Goal: Information Seeking & Learning: Compare options

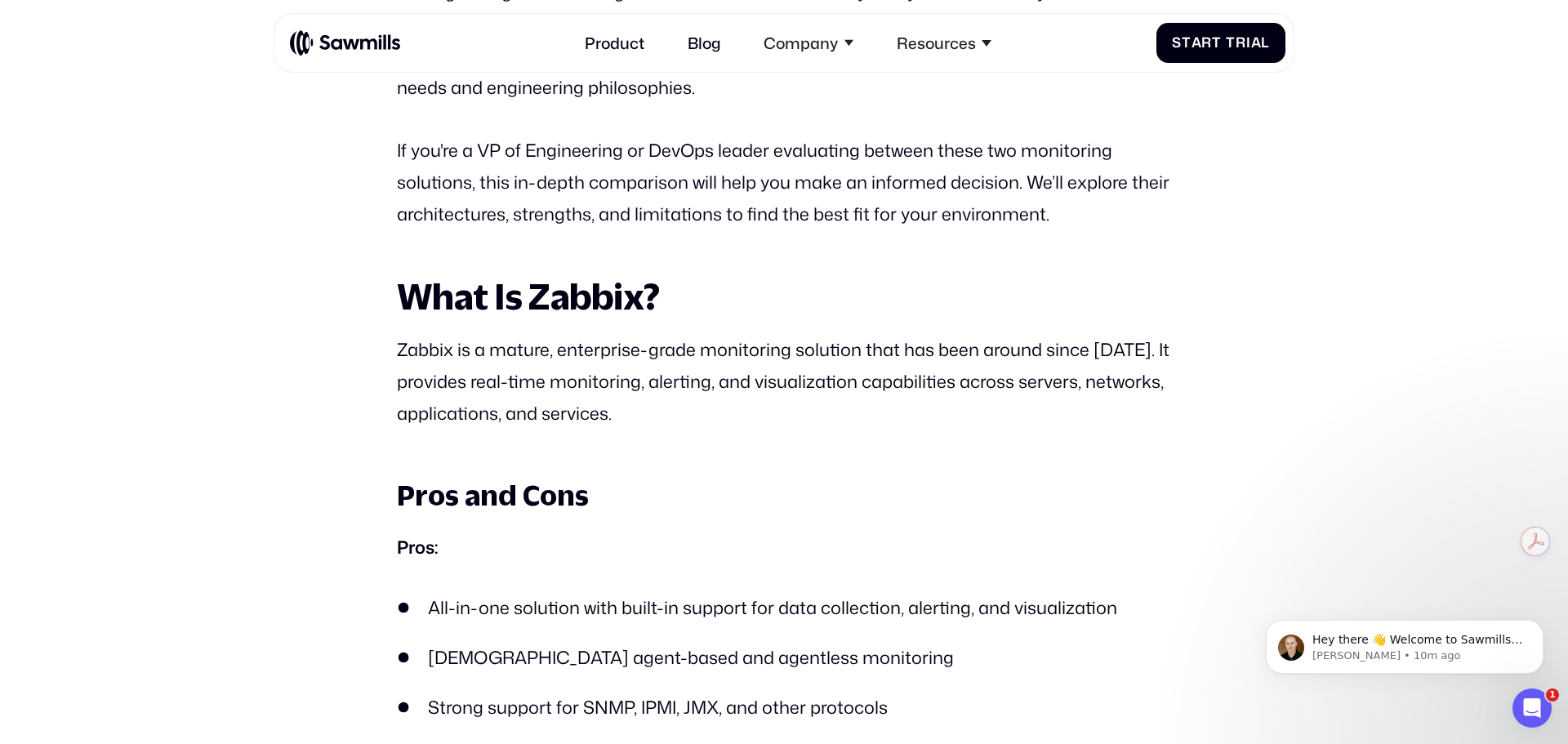
scroll to position [1078, 0]
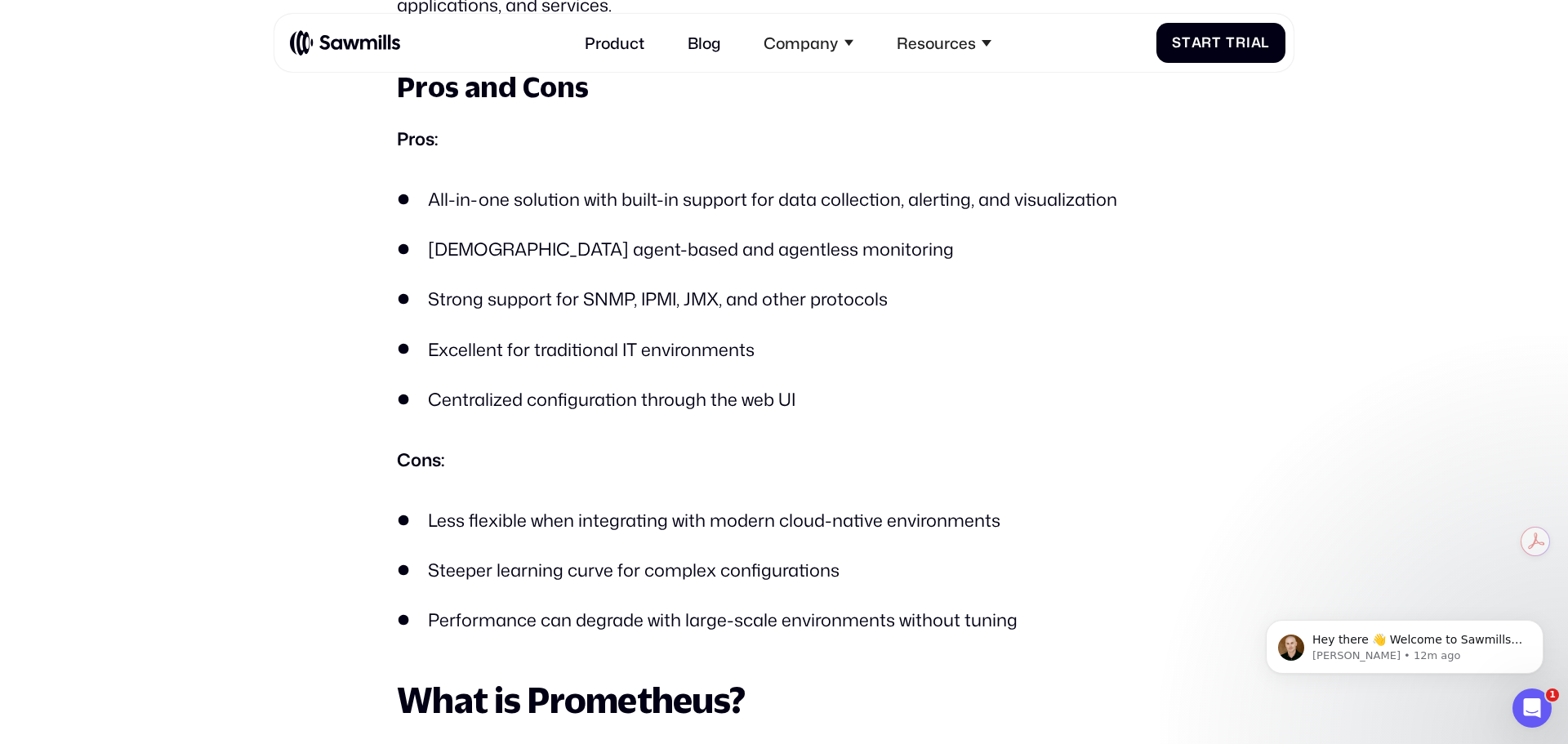
scroll to position [1487, 0]
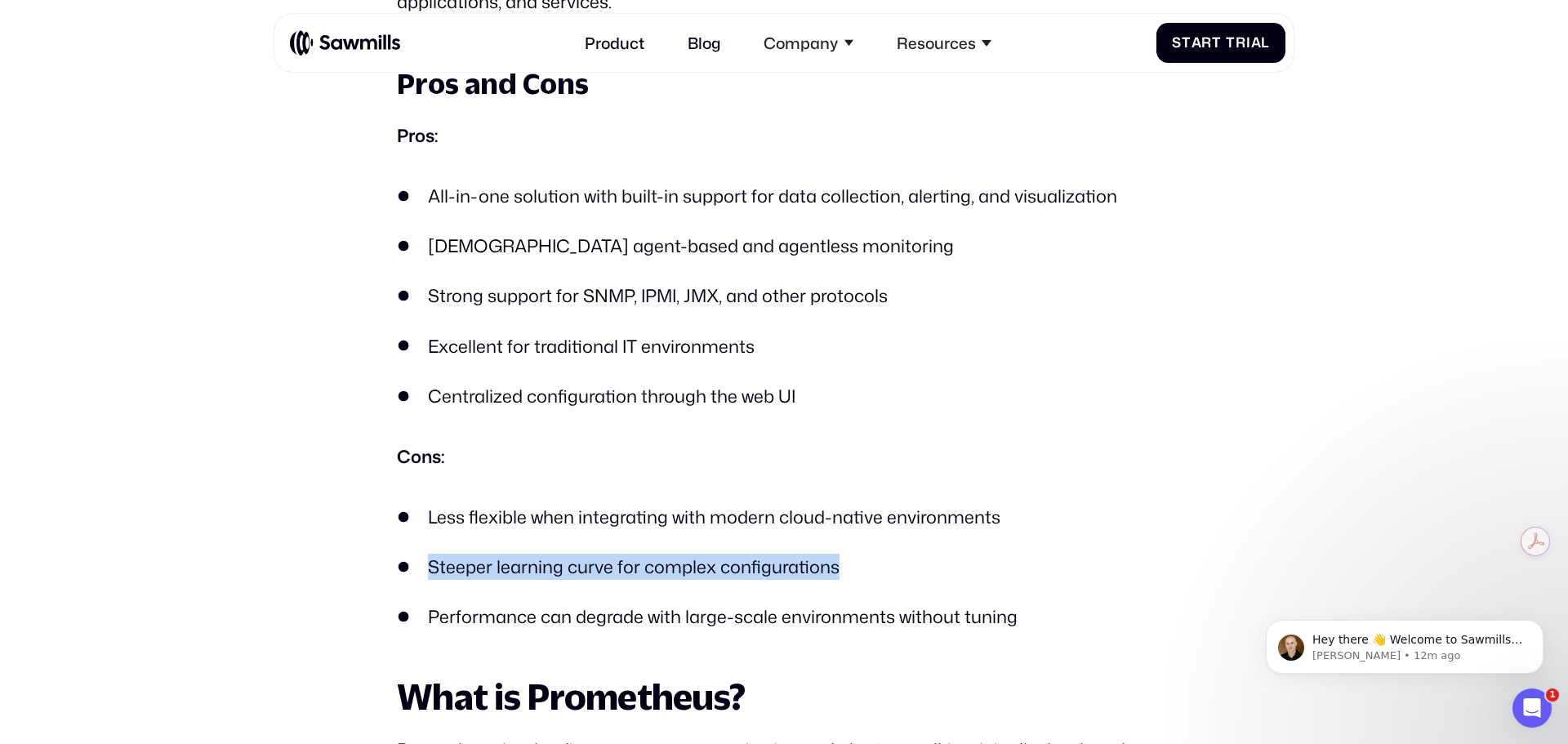
drag, startPoint x: 420, startPoint y: 566, endPoint x: 852, endPoint y: 575, distance: 432.1
click at [852, 575] on li "Steeper learning curve for complex configurations" at bounding box center [784, 566] width 774 height 27
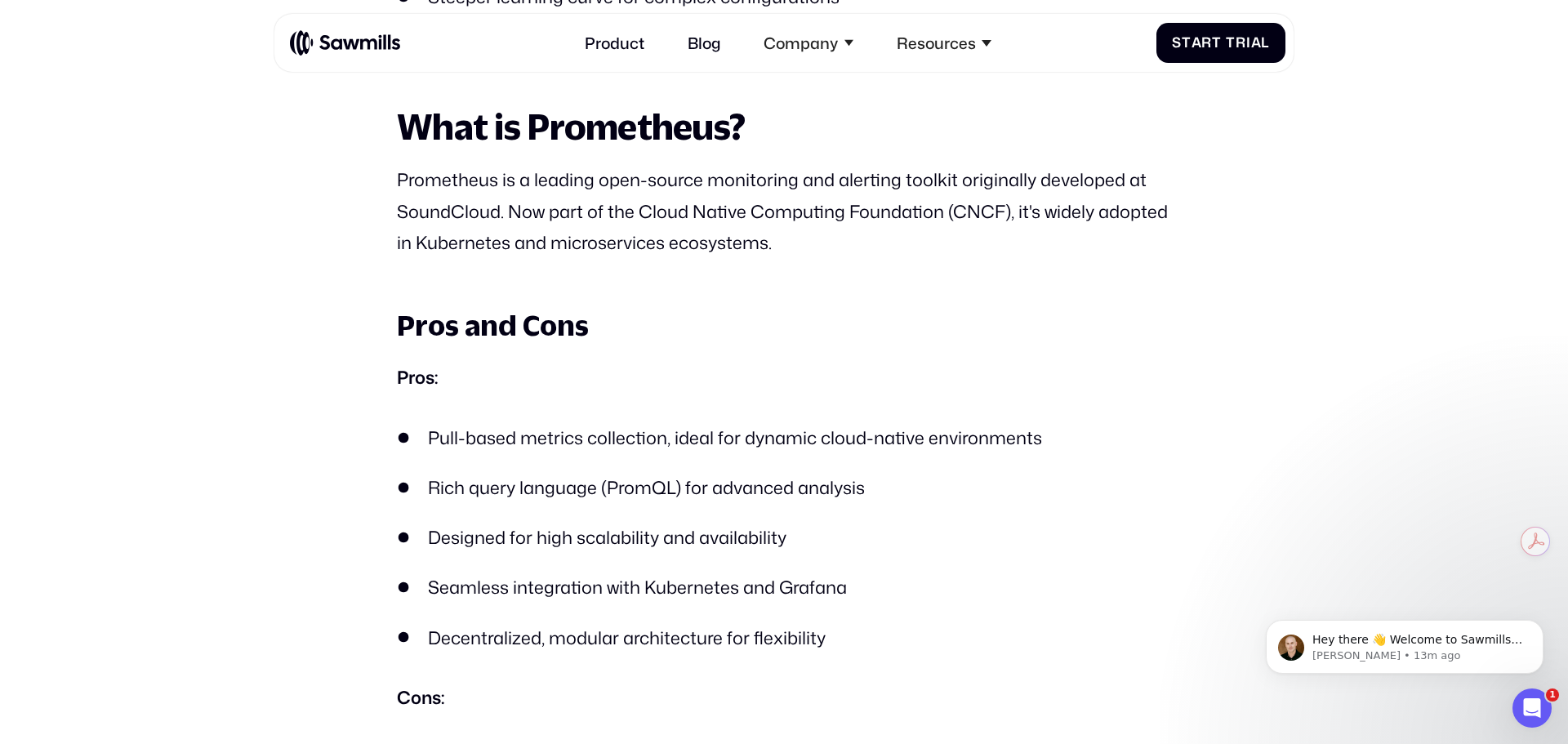
scroll to position [2058, 0]
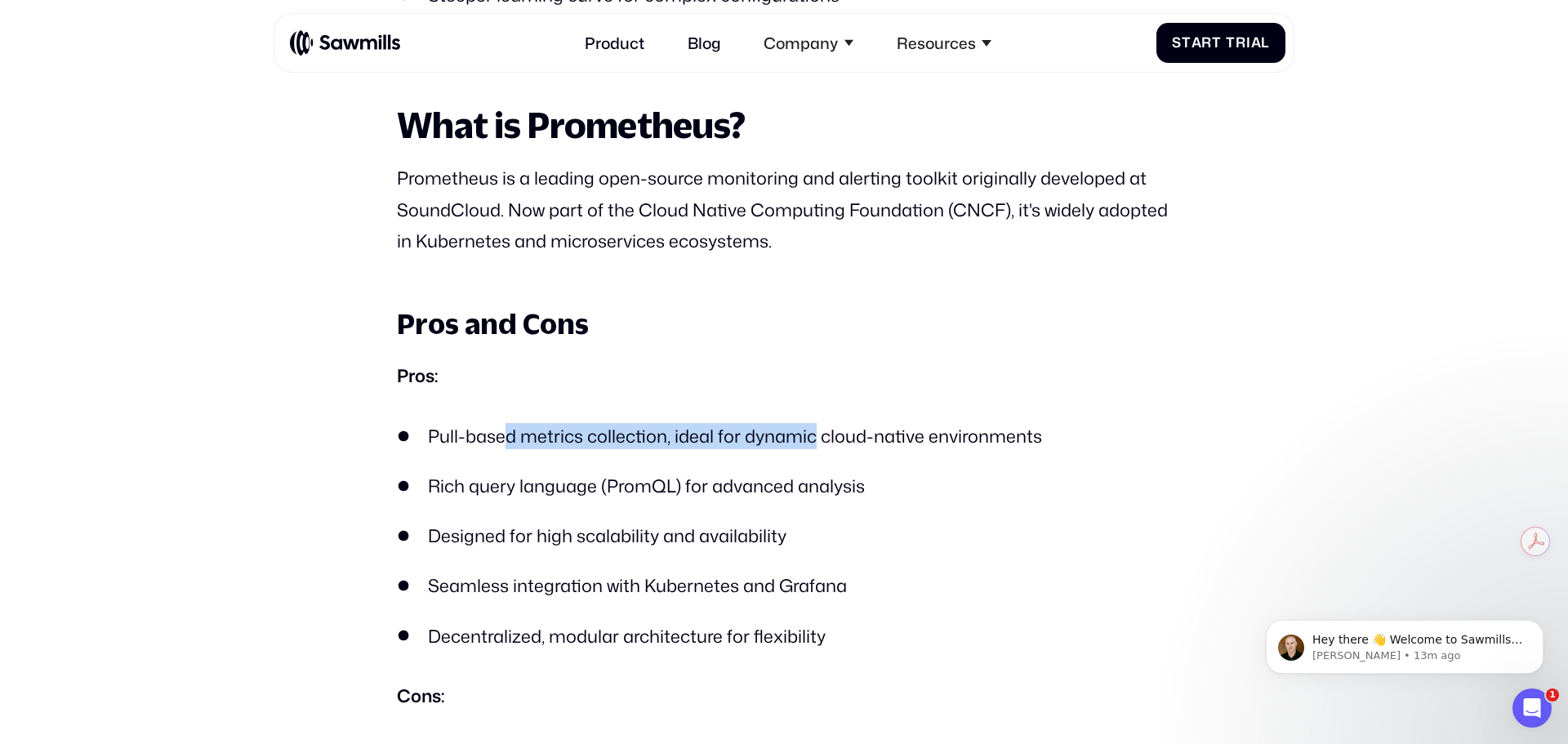
drag, startPoint x: 506, startPoint y: 435, endPoint x: 811, endPoint y: 437, distance: 305.0
click at [811, 437] on li "Pull-based metrics collection, ideal for dynamic cloud-native environments" at bounding box center [784, 436] width 774 height 27
click at [780, 491] on li "Rich query language (PromQL) for advanced analysis" at bounding box center [784, 486] width 774 height 27
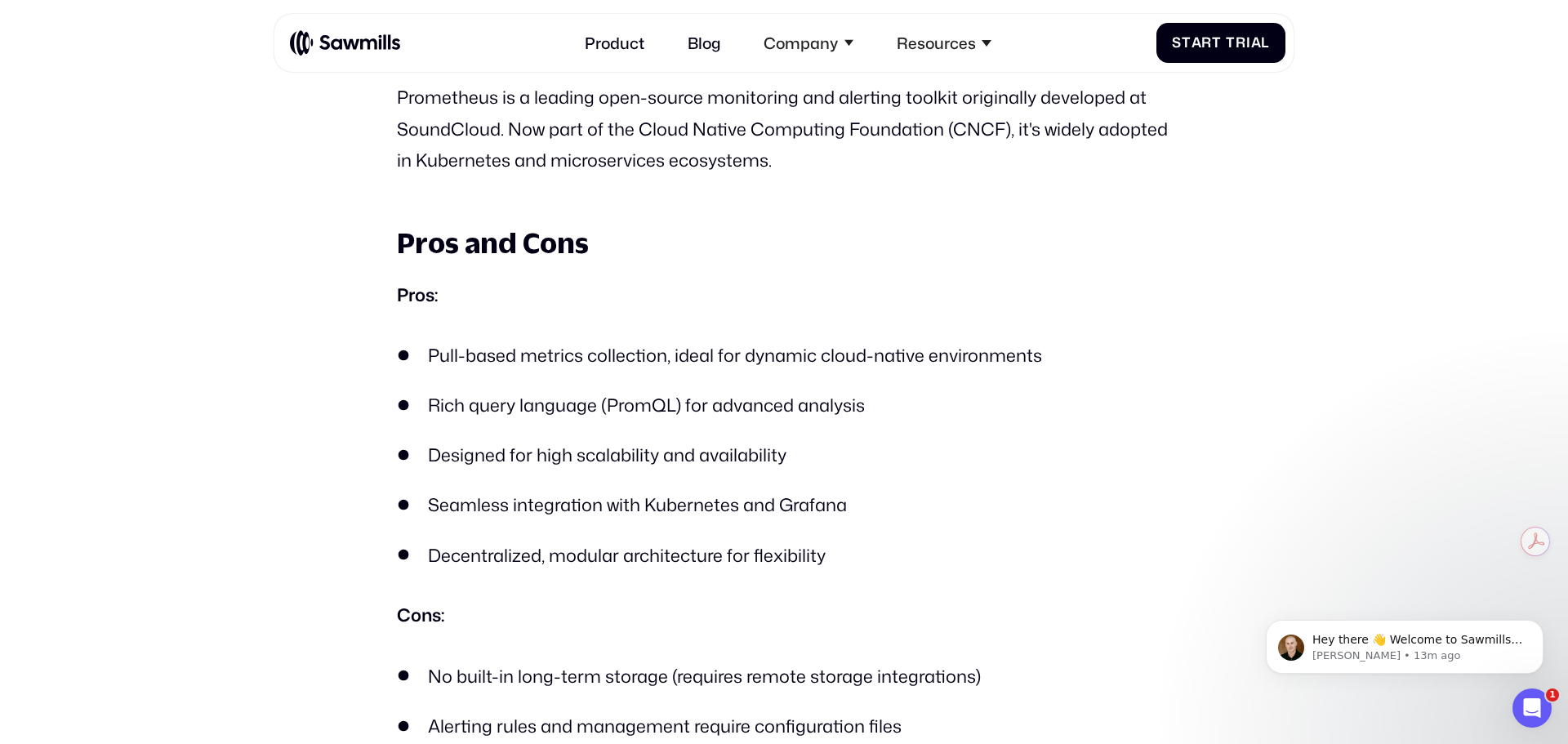
scroll to position [2140, 0]
click at [582, 512] on li "Seamless integration with Kubernetes and Grafana" at bounding box center [784, 503] width 774 height 27
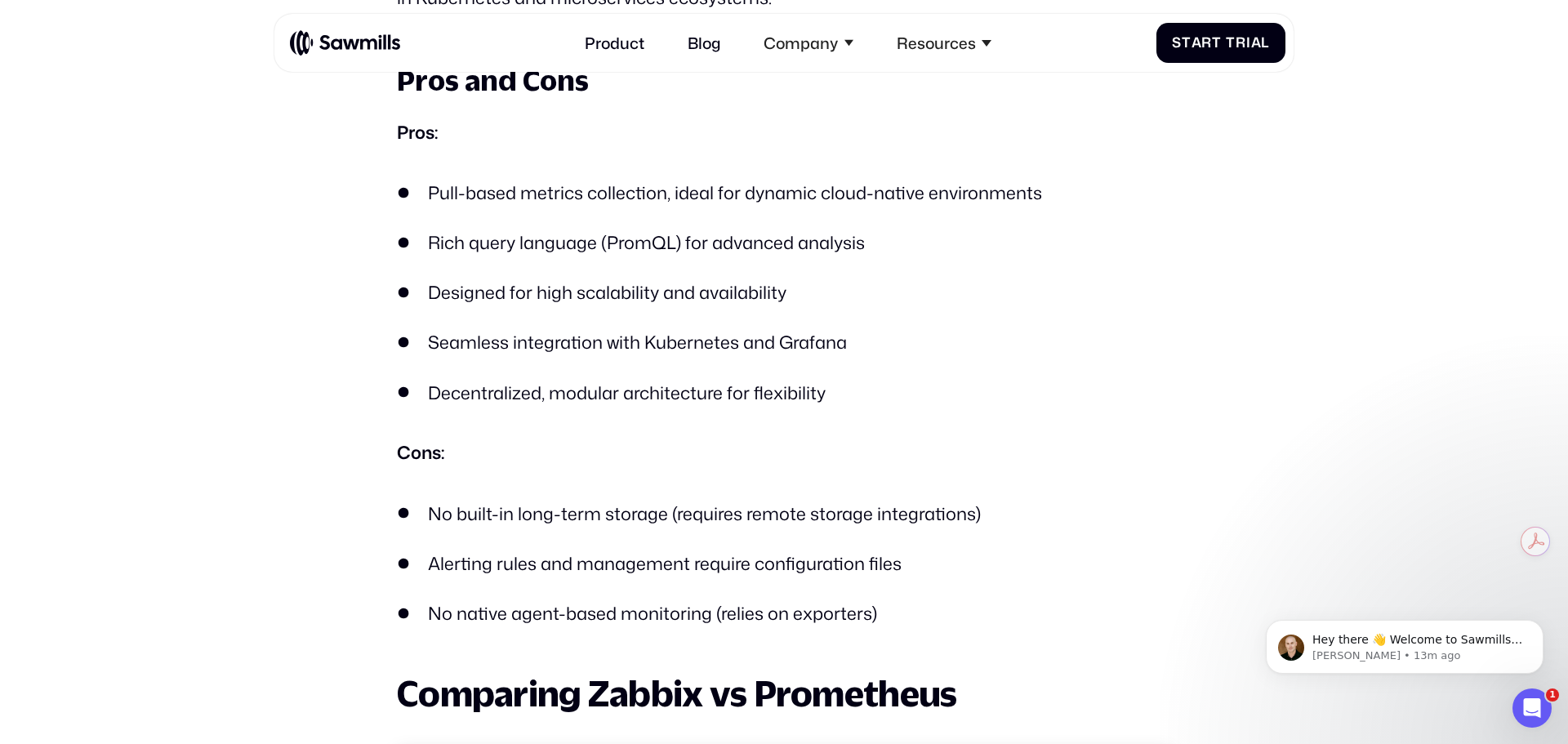
scroll to position [2303, 0]
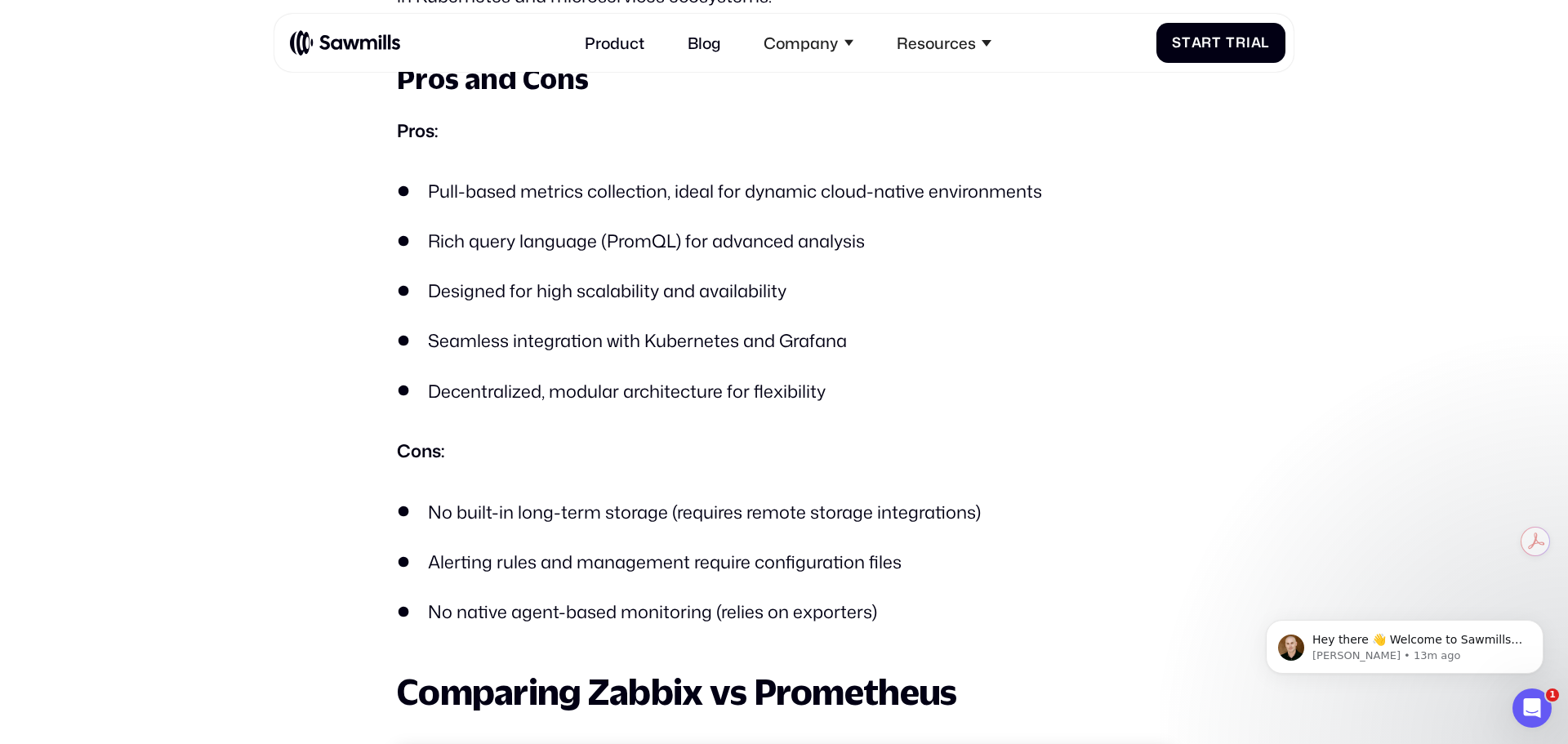
click at [579, 561] on li "Alerting rules and management require configuration files" at bounding box center [784, 562] width 774 height 27
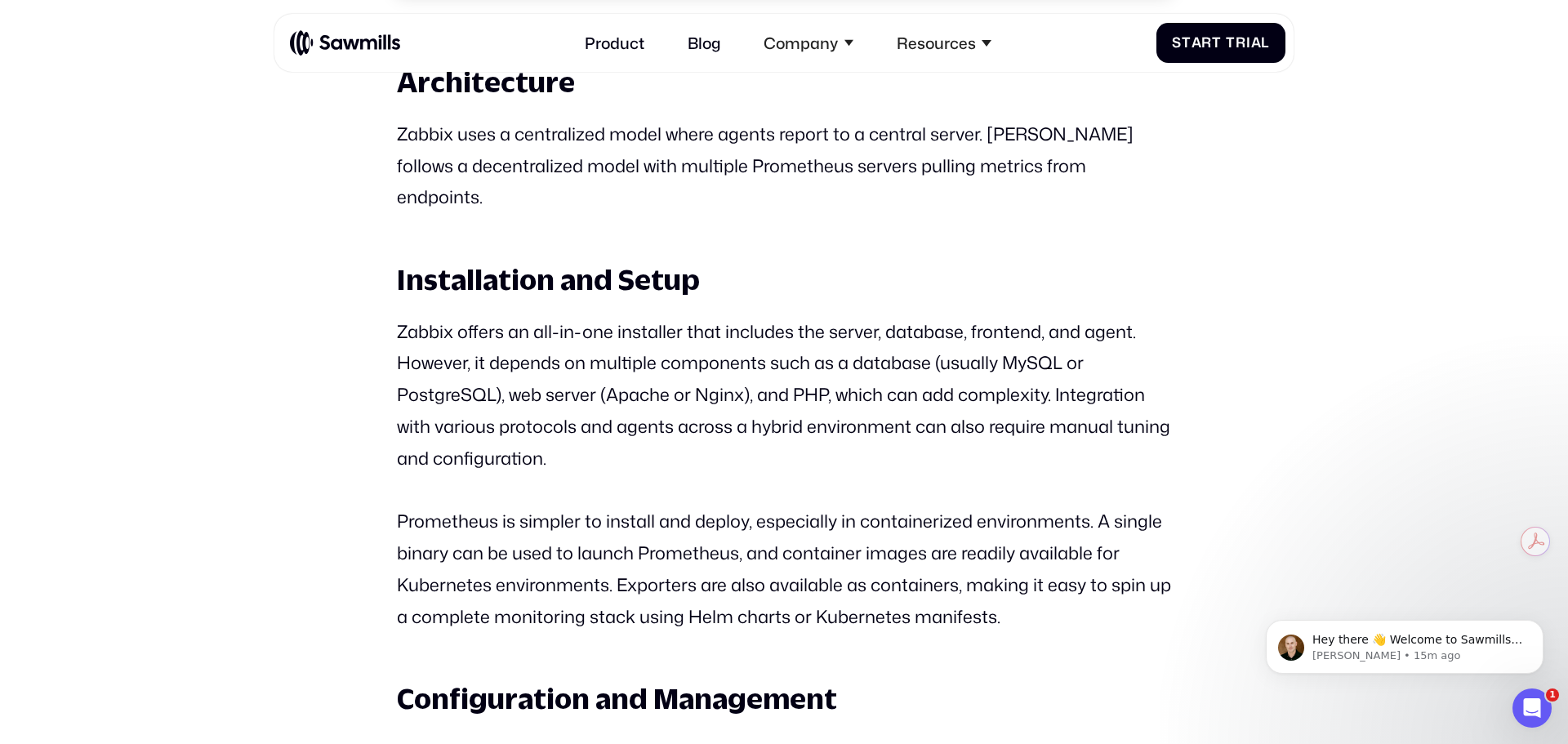
scroll to position [3447, 0]
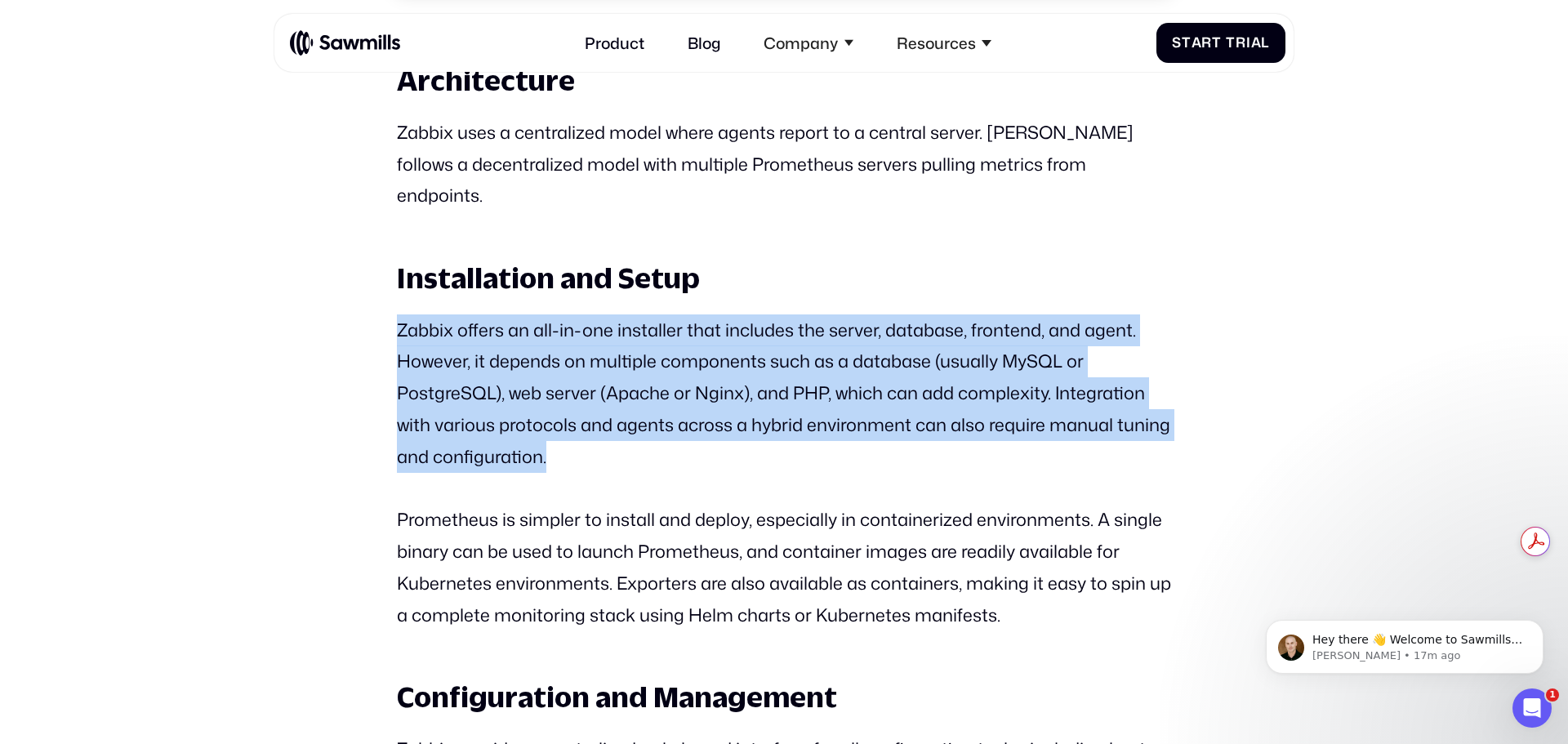
drag, startPoint x: 375, startPoint y: 295, endPoint x: 622, endPoint y: 434, distance: 283.4
click at [622, 434] on section "All posts Zabbix vs Prometheus: Which Monitoring Tool is Right for You? Observa…" at bounding box center [784, 718] width 1568 height 8233
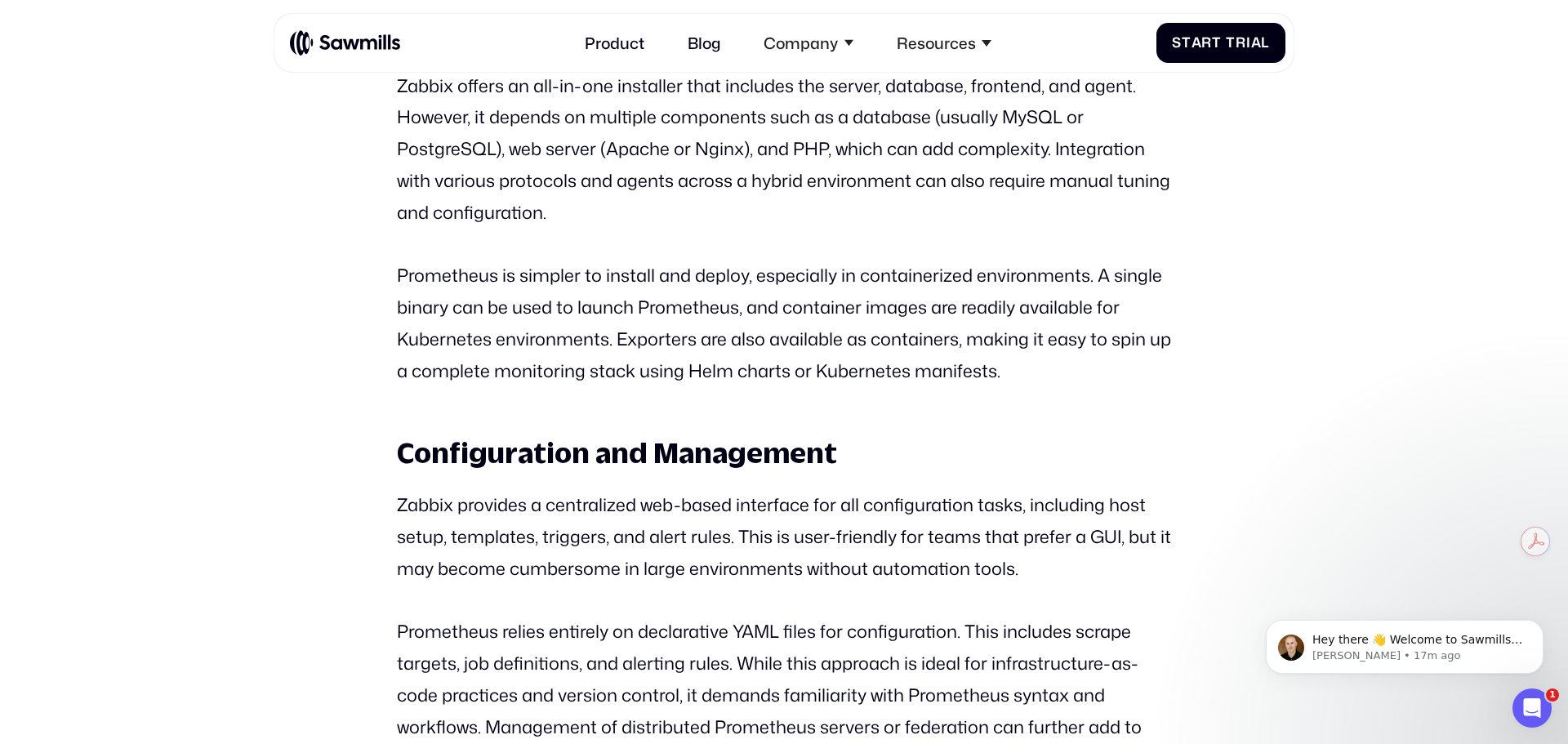
click at [622, 436] on strong "Configuration and Management" at bounding box center [617, 452] width 440 height 34
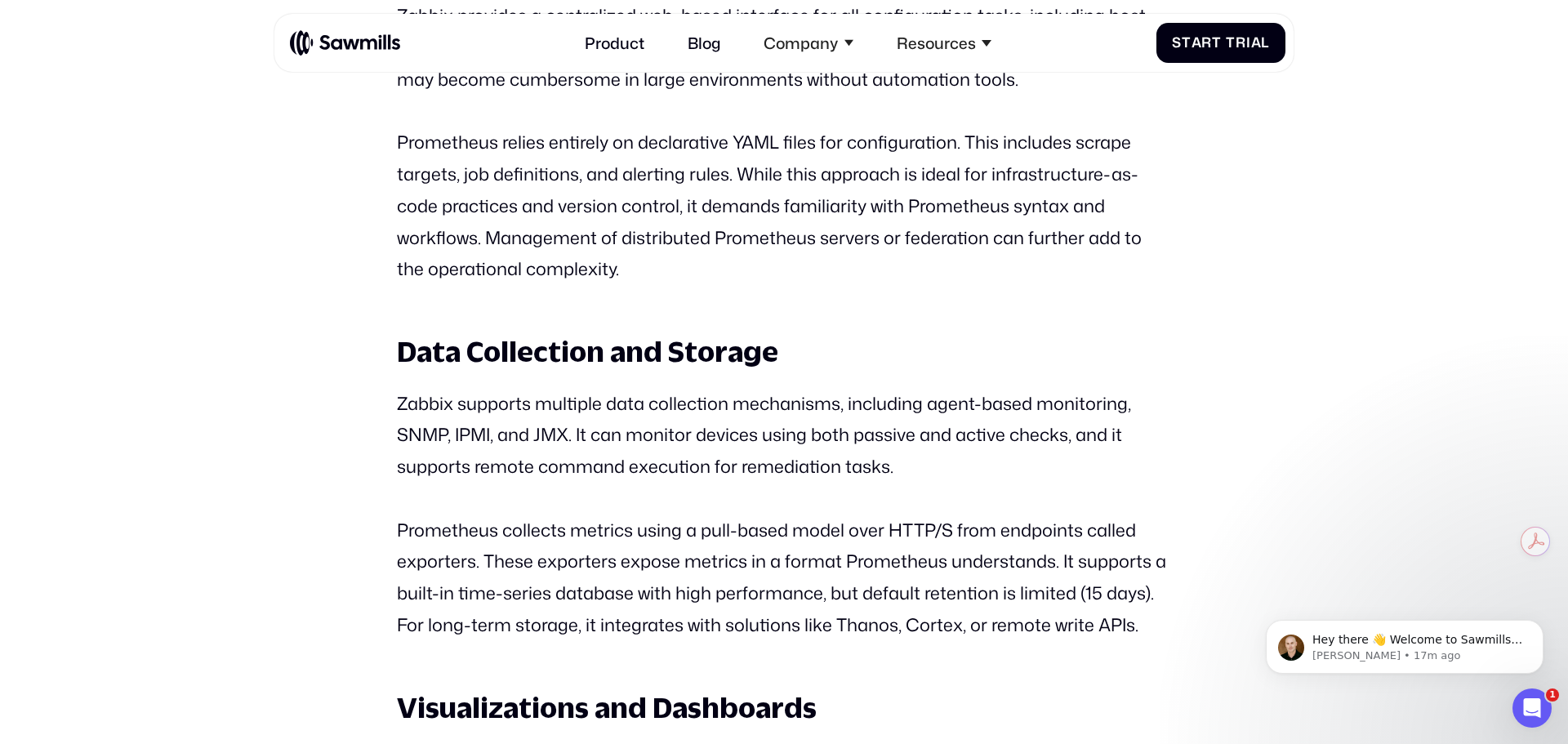
scroll to position [4182, 0]
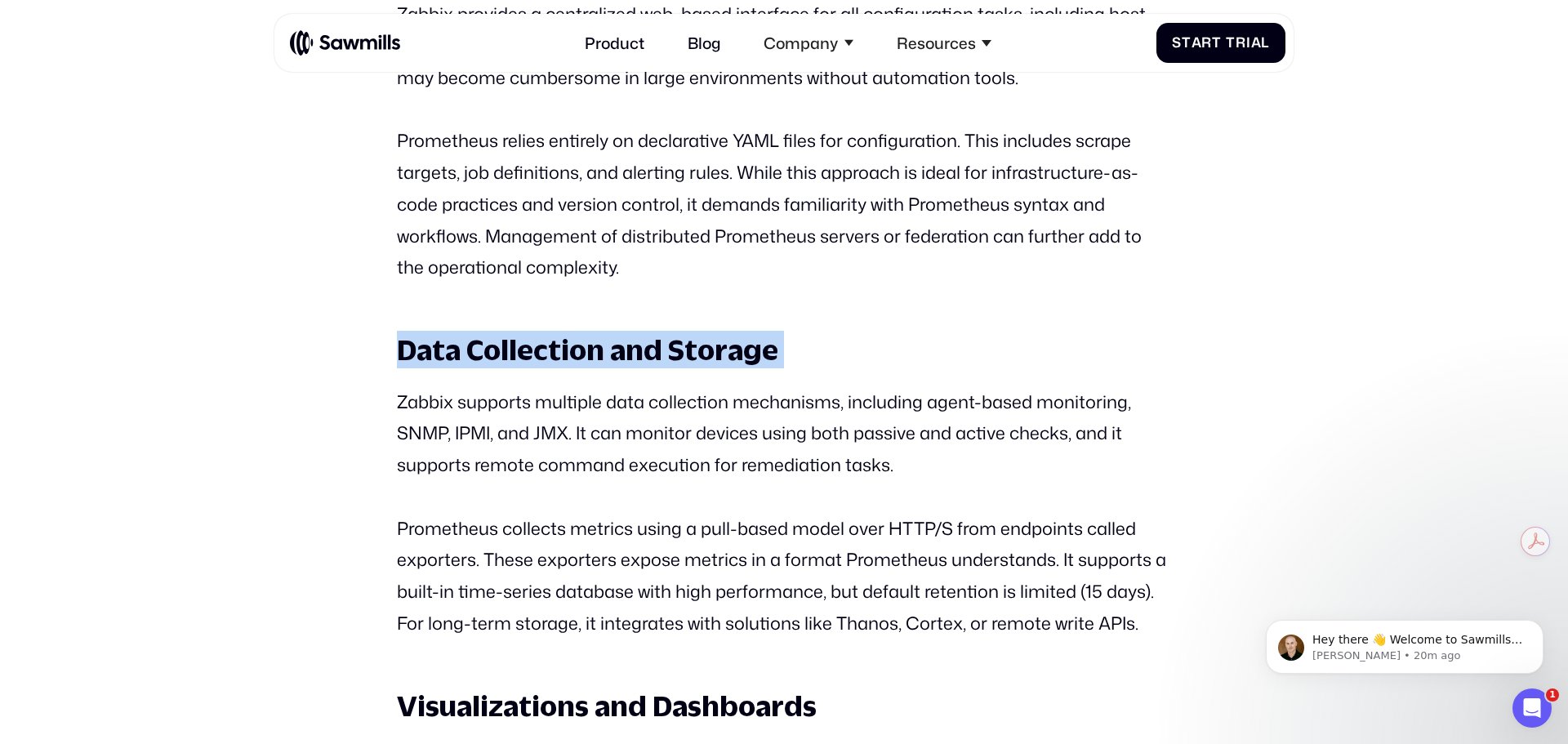
drag, startPoint x: 390, startPoint y: 316, endPoint x: 387, endPoint y: 345, distance: 29.2
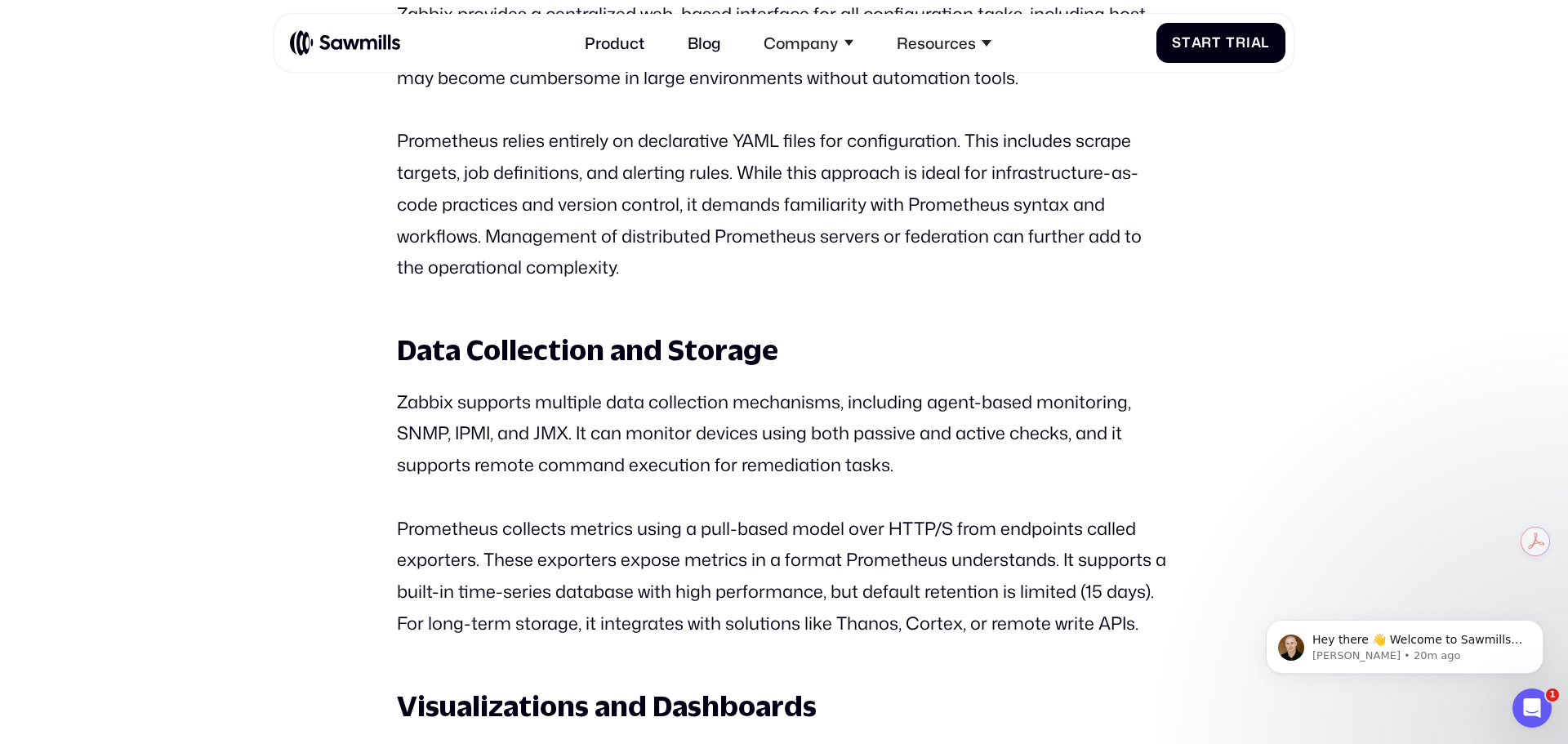
click at [413, 386] on p "Zabbix supports multiple data collection mechanisms, including agent-based moni…" at bounding box center [784, 434] width 774 height 95
click at [409, 386] on p "Zabbix supports multiple data collection mechanisms, including agent-based moni…" at bounding box center [784, 434] width 774 height 95
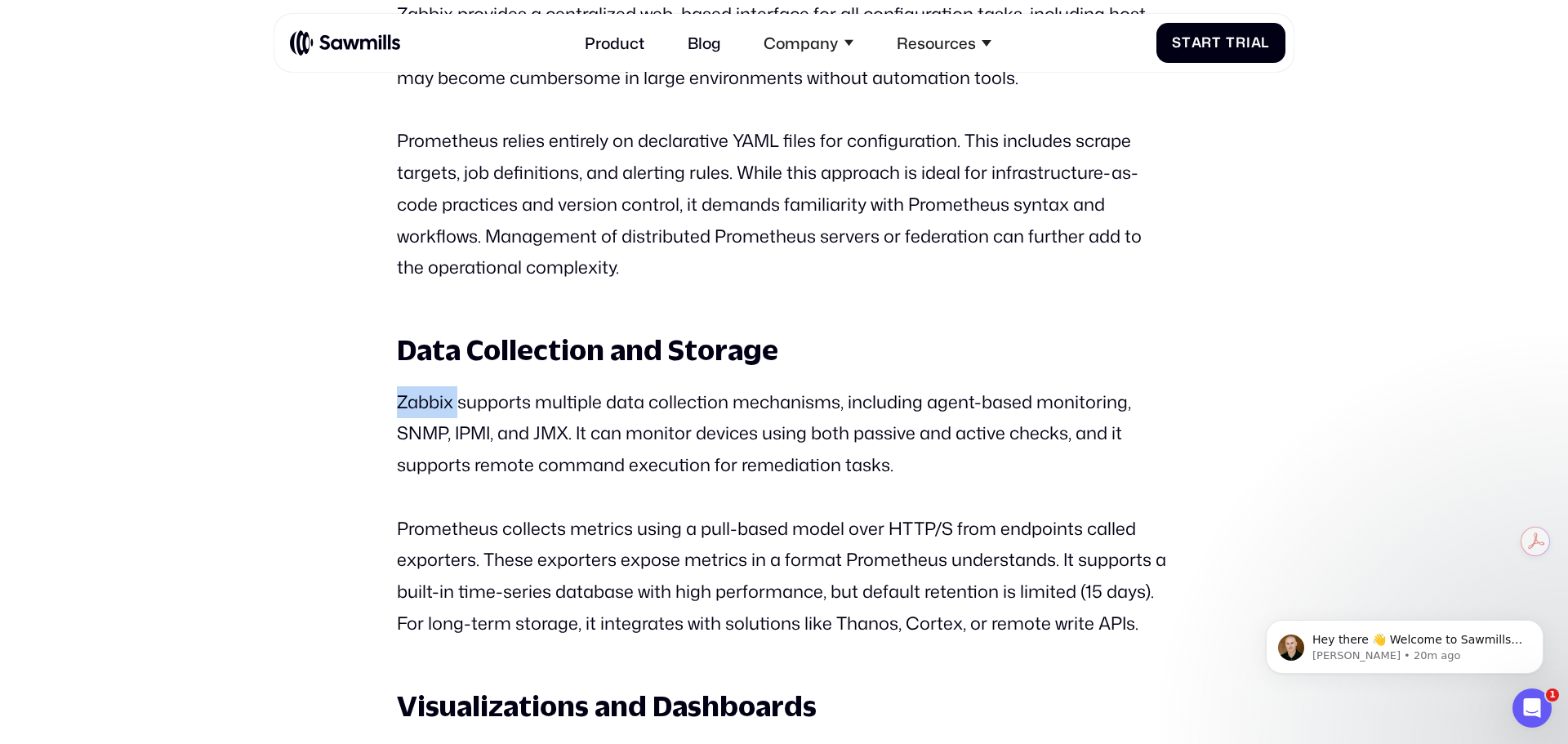
click at [409, 386] on p "Zabbix supports multiple data collection mechanisms, including agent-based moni…" at bounding box center [784, 434] width 774 height 95
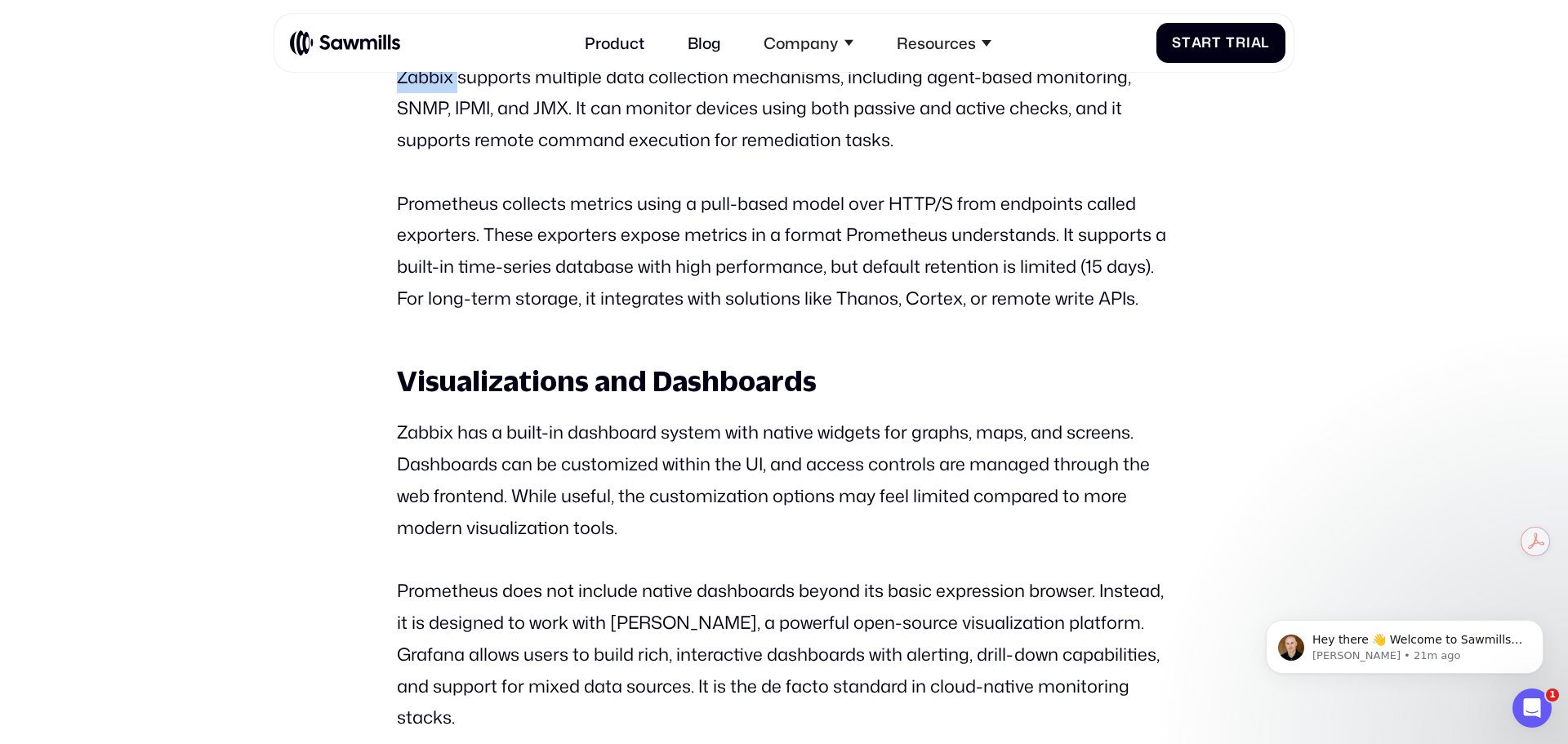
scroll to position [4509, 0]
click at [408, 361] on strong "Visualizations and Dashboards" at bounding box center [607, 378] width 420 height 34
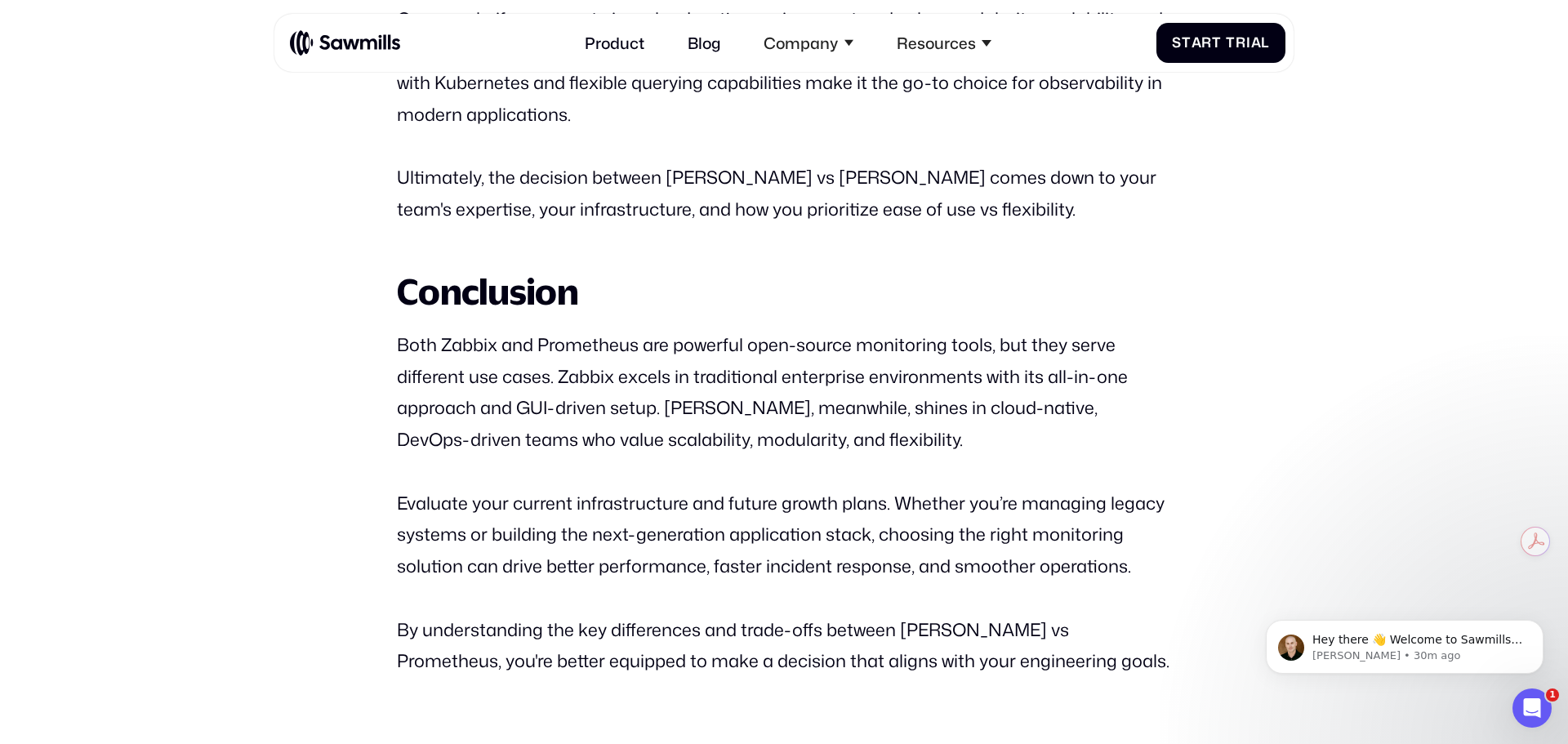
scroll to position [6790, 0]
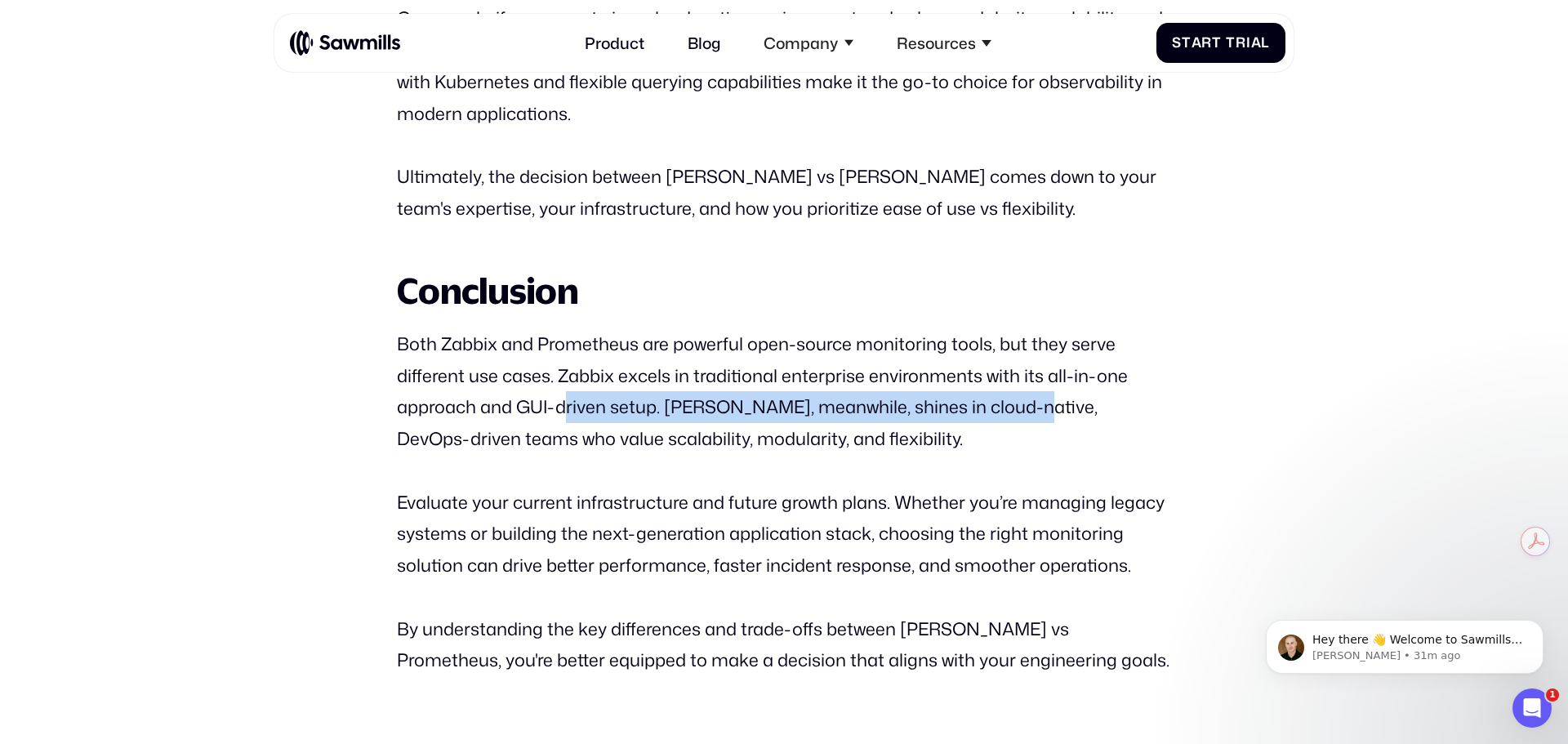
drag, startPoint x: 566, startPoint y: 339, endPoint x: 1030, endPoint y: 346, distance: 464.1
click at [1030, 346] on p "Both Zabbix and Prometheus are powerful open-source monitoring tools, but they …" at bounding box center [784, 392] width 774 height 126
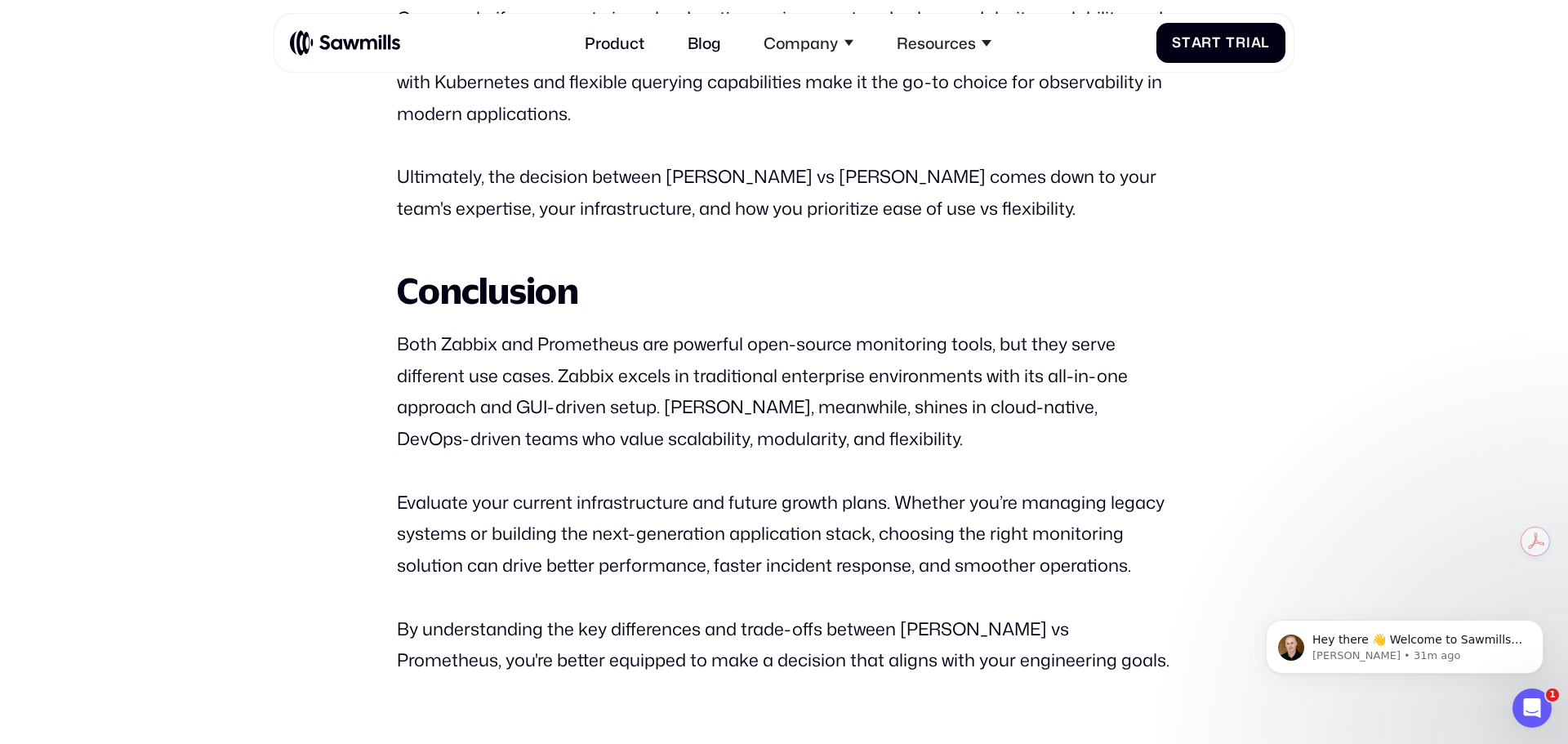
click at [1036, 349] on p "Both Zabbix and Prometheus are powerful open-source monitoring tools, but they …" at bounding box center [784, 392] width 774 height 126
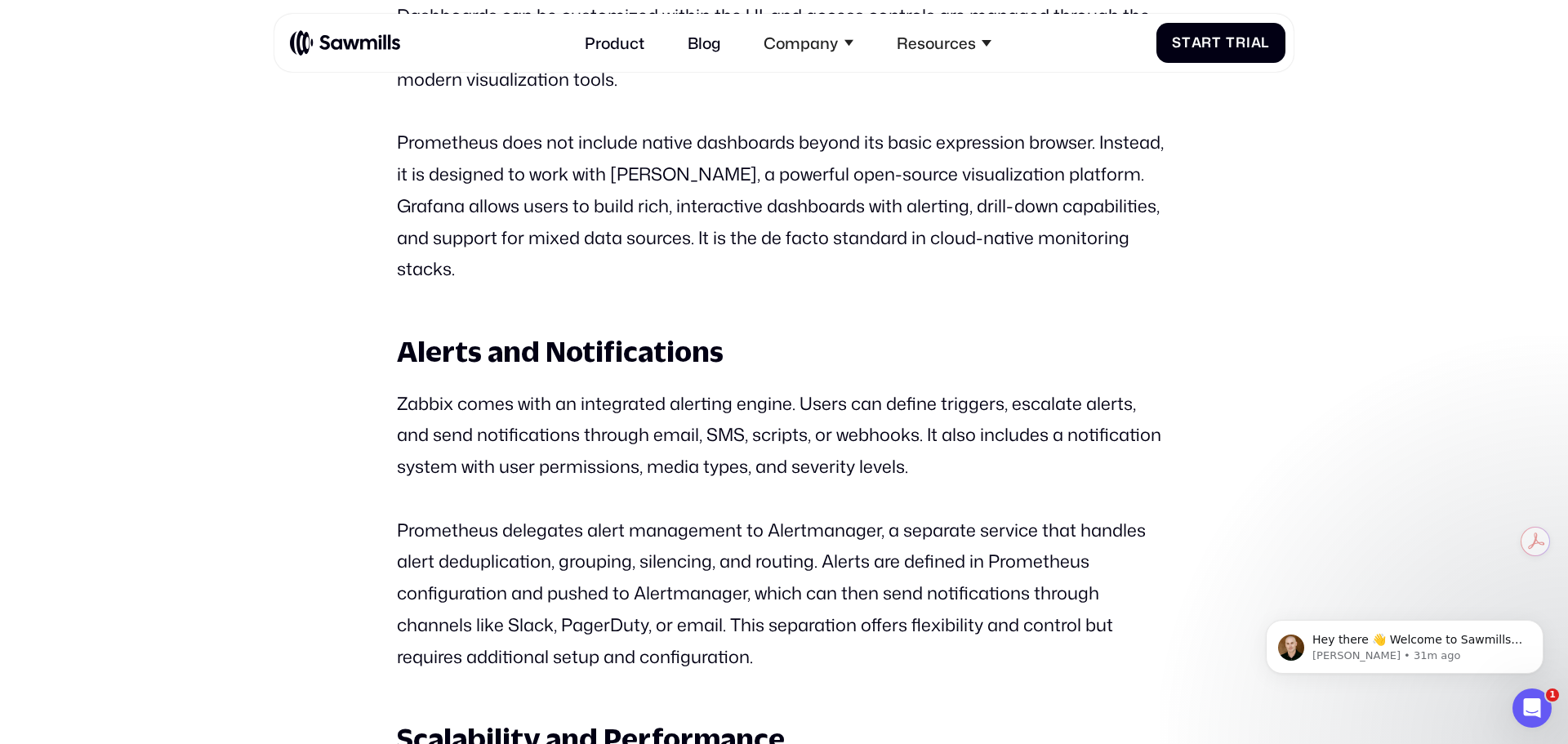
scroll to position [4947, 0]
